Goal: Information Seeking & Learning: Learn about a topic

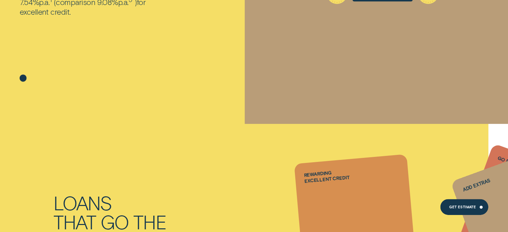
scroll to position [200, 0]
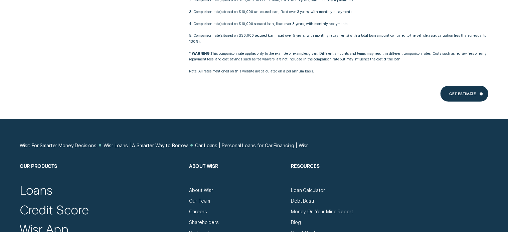
scroll to position [4384, 0]
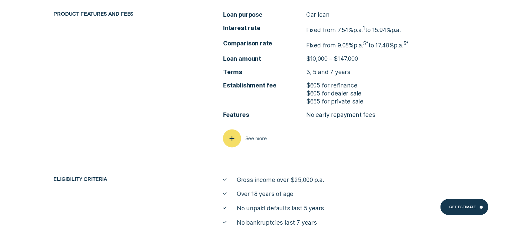
click at [230, 141] on icon "button" at bounding box center [231, 138] width 9 height 10
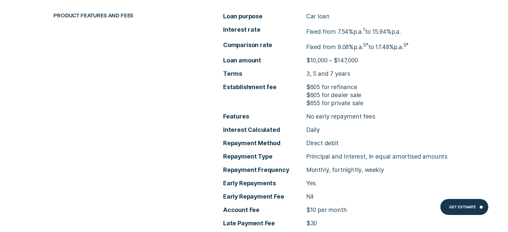
scroll to position [2448, 0]
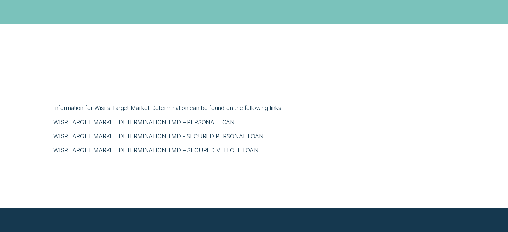
scroll to position [267, 0]
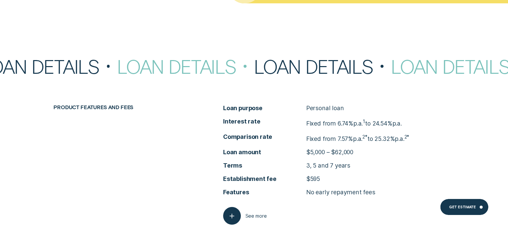
scroll to position [2555, 0]
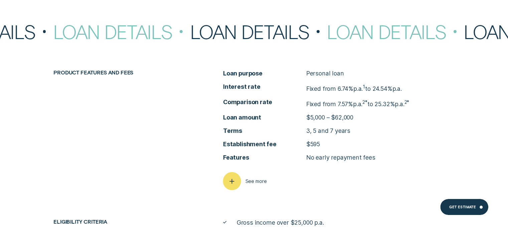
click at [238, 177] on div "button" at bounding box center [232, 181] width 18 height 18
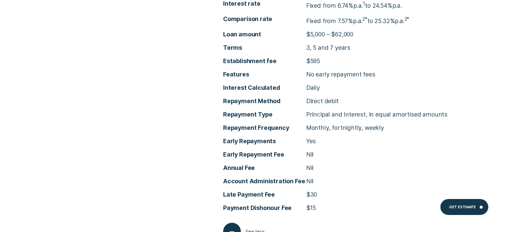
scroll to position [2689, 0]
